Goal: Task Accomplishment & Management: Complete application form

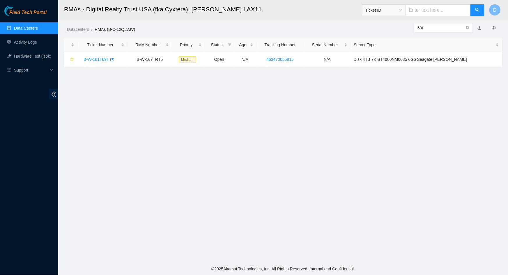
click at [307, 165] on main "RMAs - Digital Realty Trust USA (fka Cyxtera), [PERSON_NAME] LAX11 Ticket ID D …" at bounding box center [283, 131] width 450 height 263
click at [22, 26] on link "Data Centers" at bounding box center [26, 28] width 24 height 5
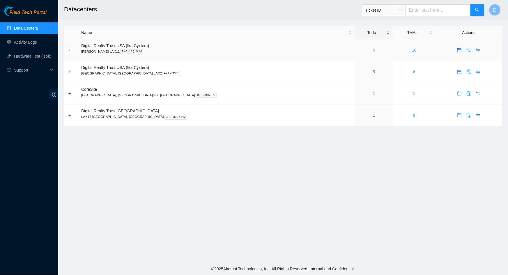
click at [373, 50] on link "6" at bounding box center [374, 50] width 2 height 5
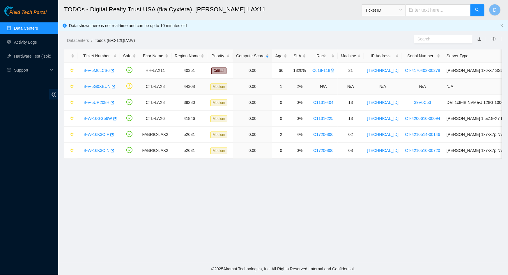
click at [91, 88] on link "B-V-5G0XEUN" at bounding box center [97, 86] width 27 height 5
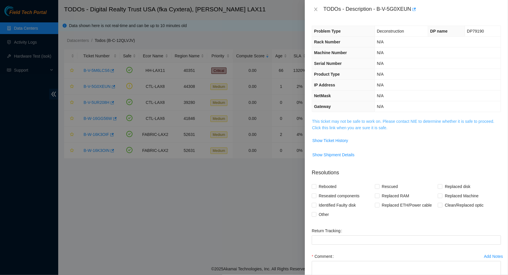
click at [391, 121] on link "This ticket may not be safe to work on. Please contact NIE to determine whether…" at bounding box center [403, 124] width 182 height 11
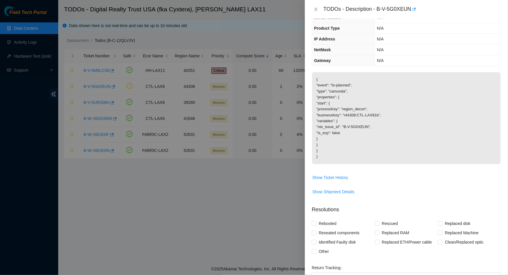
scroll to position [125, 0]
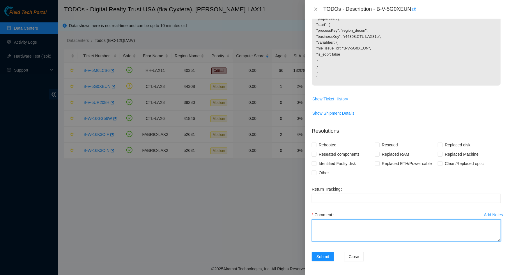
click at [357, 226] on textarea "Comment" at bounding box center [406, 231] width 189 height 22
type textarea "This decon has been completed"
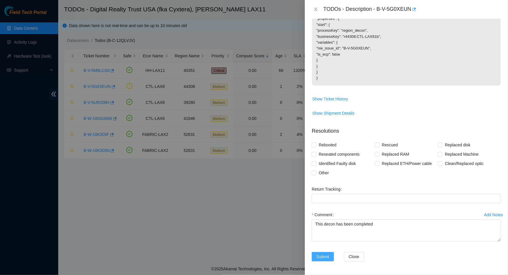
click at [324, 259] on span "Submit" at bounding box center [323, 257] width 13 height 6
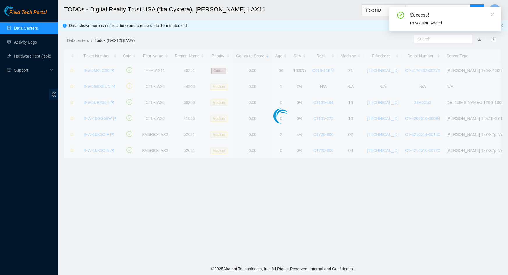
scroll to position [44, 0]
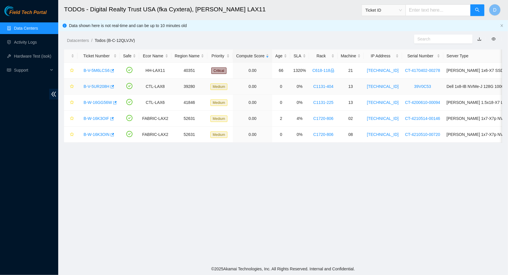
click at [87, 84] on link "B-V-5UR208H" at bounding box center [97, 86] width 26 height 5
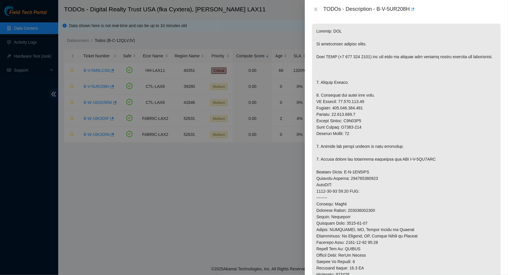
scroll to position [0, 0]
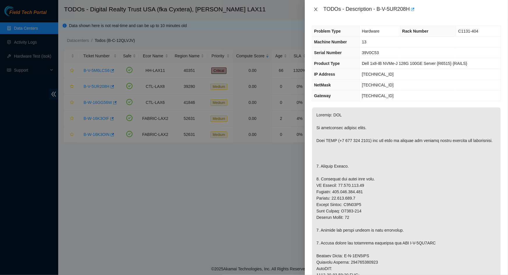
click at [313, 7] on button "Close" at bounding box center [316, 10] width 8 height 6
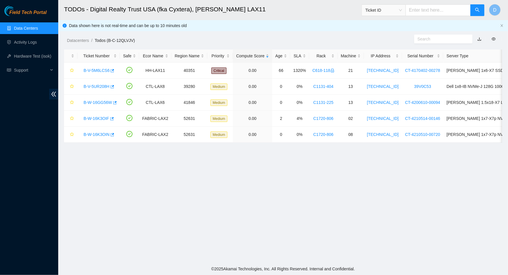
click at [304, 17] on h2 "TODOs - Digital Realty Trust USA (fka Cyxtera), [PERSON_NAME] LAX11" at bounding box center [238, 9] width 348 height 19
drag, startPoint x: 263, startPoint y: 7, endPoint x: 288, endPoint y: 26, distance: 31.6
click at [288, 26] on main "TODOs - Digital Realty Trust USA (fka Cyxtera), [PERSON_NAME] LAX11 Ticket ID D…" at bounding box center [283, 131] width 450 height 263
click at [293, 16] on h2 "TODOs - Digital Realty Trust USA (fka Cyxtera), [PERSON_NAME] LAX11" at bounding box center [238, 9] width 348 height 19
click at [337, 192] on main "TODOs - Digital Realty Trust USA (fka Cyxtera), [PERSON_NAME] LAX11 Ticket ID D…" at bounding box center [283, 131] width 450 height 263
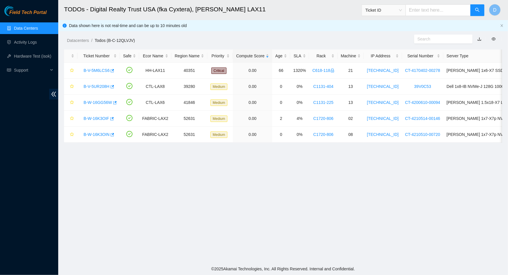
click at [269, 184] on main "TODOs - Digital Realty Trust USA (fka Cyxtera), [PERSON_NAME] LAX11 Ticket ID D…" at bounding box center [283, 131] width 450 height 263
click at [269, 178] on main "TODOs - Digital Realty Trust USA (fka Cyxtera), [PERSON_NAME] LAX11 Ticket ID D…" at bounding box center [283, 131] width 450 height 263
click at [281, 181] on main "TODOs - Digital Realty Trust USA (fka Cyxtera), [PERSON_NAME] LAX11 Ticket ID D…" at bounding box center [283, 131] width 450 height 263
click at [381, 195] on main "TODOs - Digital Realty Trust USA (fka Cyxtera), [PERSON_NAME] LAX11 Ticket ID D…" at bounding box center [283, 131] width 450 height 263
click at [227, 204] on main "TODOs - Digital Realty Trust USA (fka Cyxtera), [PERSON_NAME] LAX11 Ticket ID D…" at bounding box center [283, 131] width 450 height 263
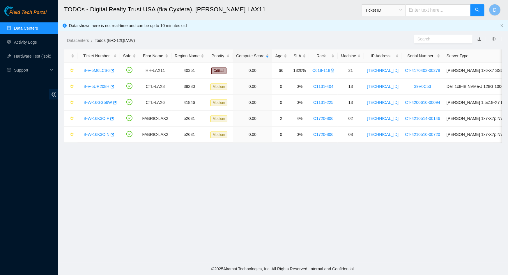
click at [314, 200] on main "TODOs - Digital Realty Trust USA (fka Cyxtera), [PERSON_NAME] LAX11 Ticket ID D…" at bounding box center [283, 131] width 450 height 263
